Goal: Transaction & Acquisition: Book appointment/travel/reservation

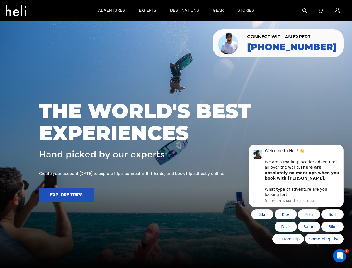
click at [176, 134] on span "THE WORLD'S BEST EXPERIENCES" at bounding box center [176, 122] width 274 height 44
click at [16, 9] on icon at bounding box center [16, 8] width 21 height 9
click at [305, 10] on img at bounding box center [305, 10] width 4 height 4
click at [176, 134] on span "THE WORLD'S BEST EXPERIENCES" at bounding box center [176, 122] width 274 height 44
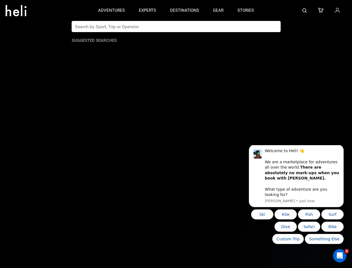
click at [66, 195] on button "Explore Trips" at bounding box center [66, 195] width 55 height 14
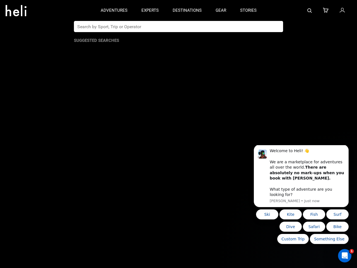
click at [297, 179] on b "There are absolutely no mark-ups when you book with [PERSON_NAME]." at bounding box center [307, 172] width 74 height 15
click at [345, 152] on div "THE WORLD'S BEST EXPERIENCES Hand picked by our experts Create your account [DA…" at bounding box center [178, 134] width 357 height 80
click at [265, 214] on div at bounding box center [178, 134] width 357 height 268
click at [289, 214] on div at bounding box center [178, 134] width 357 height 268
click at [312, 214] on div at bounding box center [178, 134] width 357 height 268
